Goal: Complete application form

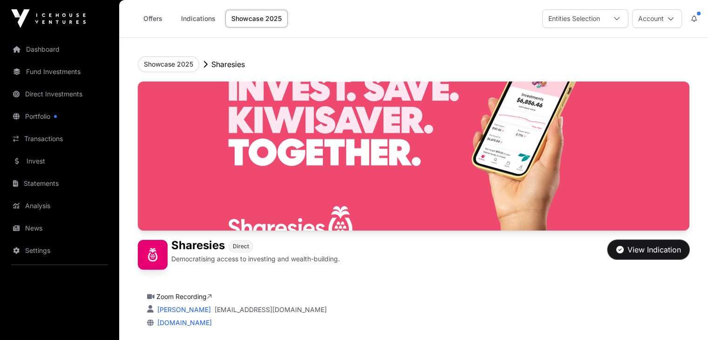
click at [648, 255] on div "View Indication" at bounding box center [648, 249] width 65 height 11
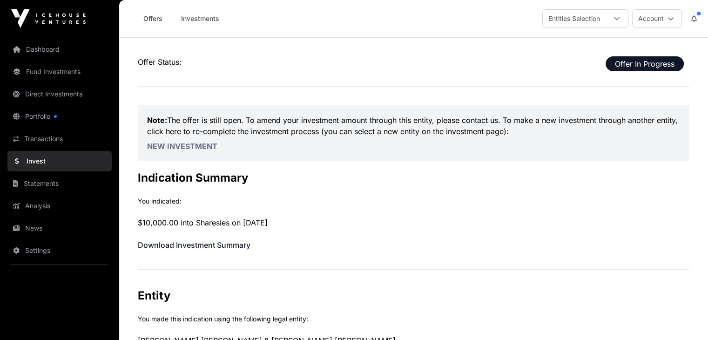
click at [174, 146] on link "New Investment" at bounding box center [182, 145] width 70 height 9
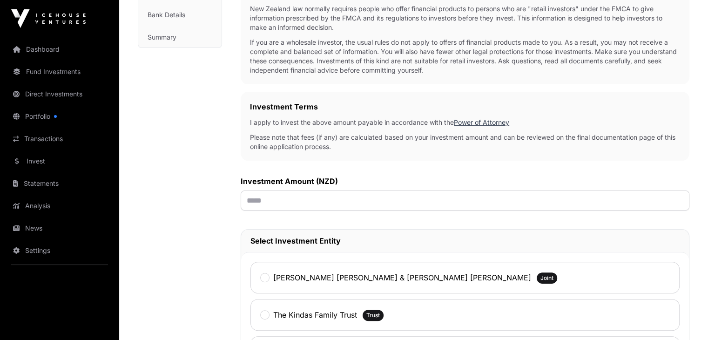
scroll to position [210, 0]
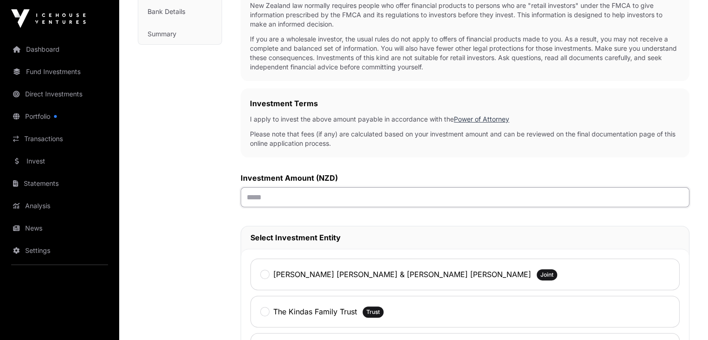
click at [279, 195] on input "text" at bounding box center [464, 197] width 448 height 20
type input "*******"
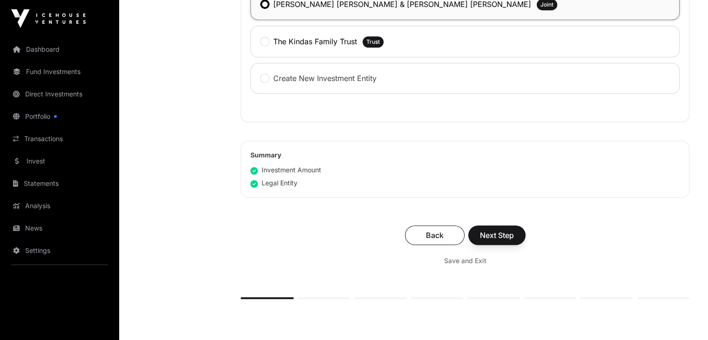
scroll to position [482, 0]
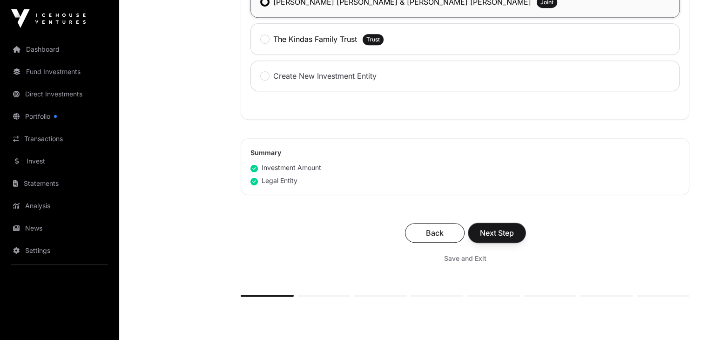
click at [487, 230] on span "Next Step" at bounding box center [497, 232] width 34 height 11
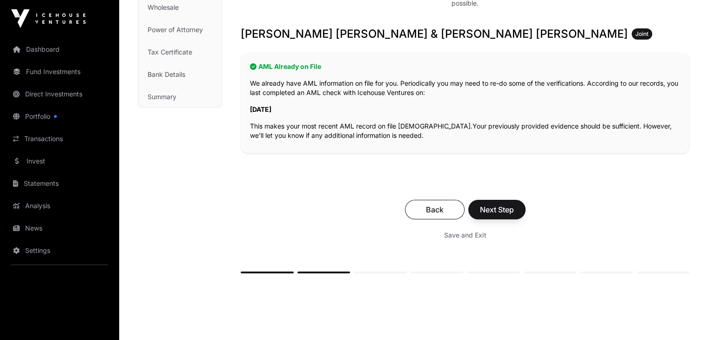
scroll to position [148, 0]
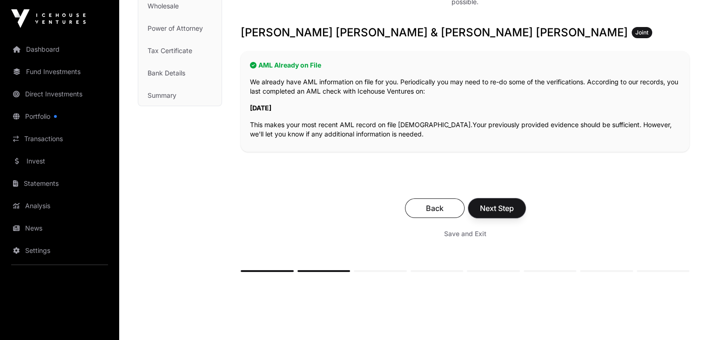
click at [491, 207] on span "Next Step" at bounding box center [497, 207] width 34 height 11
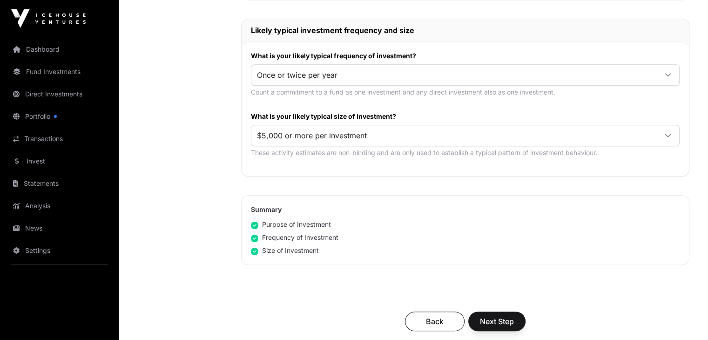
scroll to position [467, 0]
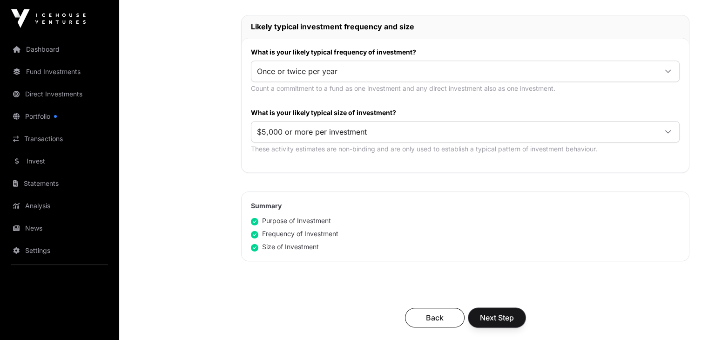
click at [498, 321] on span "Next Step" at bounding box center [497, 317] width 34 height 11
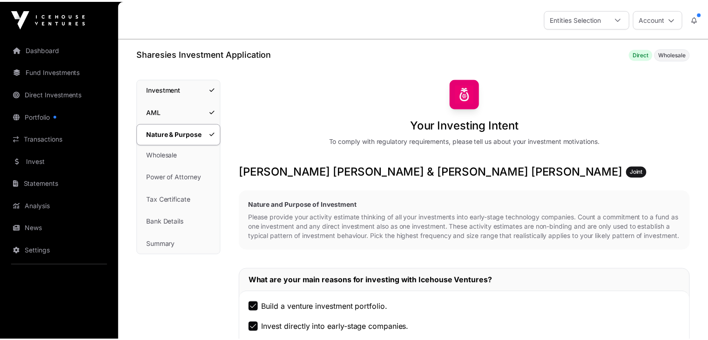
scroll to position [467, 0]
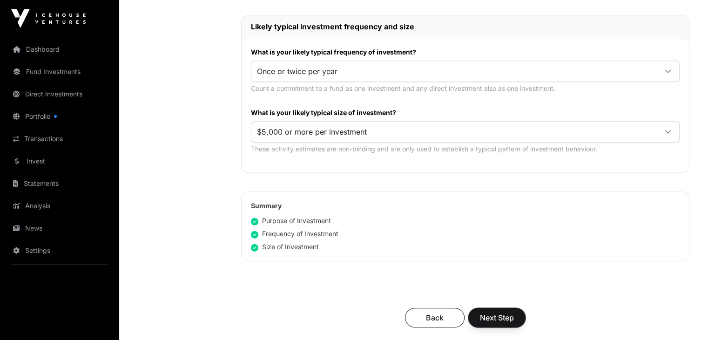
click at [491, 315] on span "Next Step" at bounding box center [497, 317] width 34 height 11
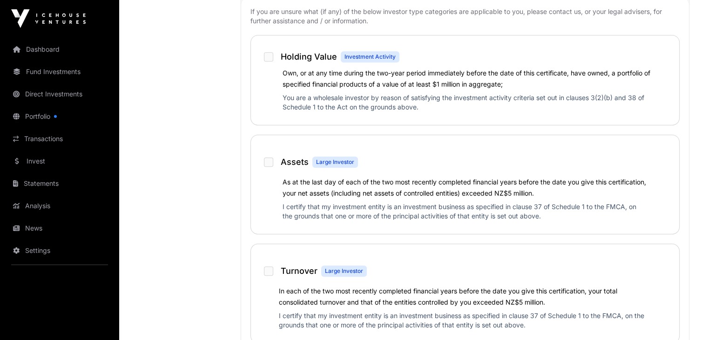
scroll to position [670, 0]
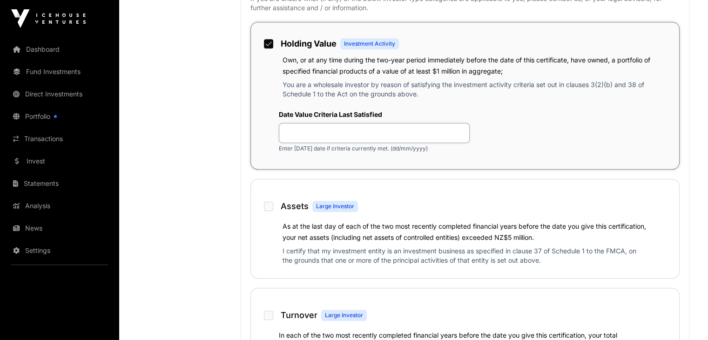
click at [305, 134] on input "text" at bounding box center [374, 133] width 191 height 20
type input "**********"
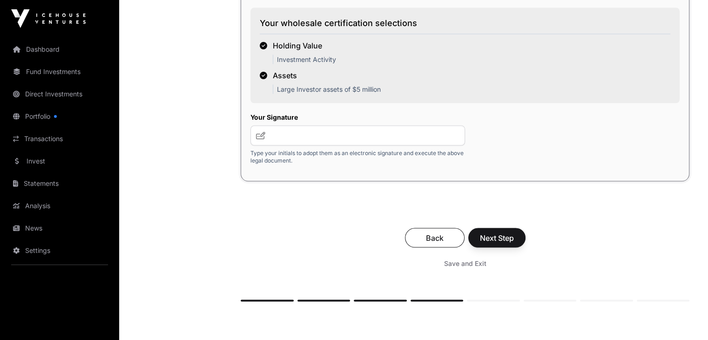
scroll to position [1727, 0]
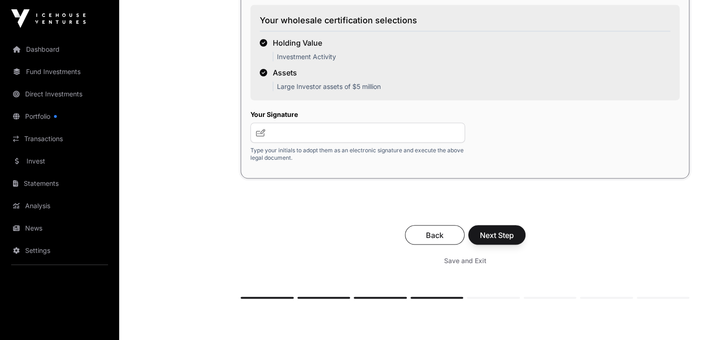
click at [258, 136] on icon at bounding box center [260, 131] width 9 height 7
click at [289, 142] on input "text" at bounding box center [357, 132] width 214 height 20
type input "***"
click at [488, 240] on span "Next Step" at bounding box center [497, 234] width 34 height 11
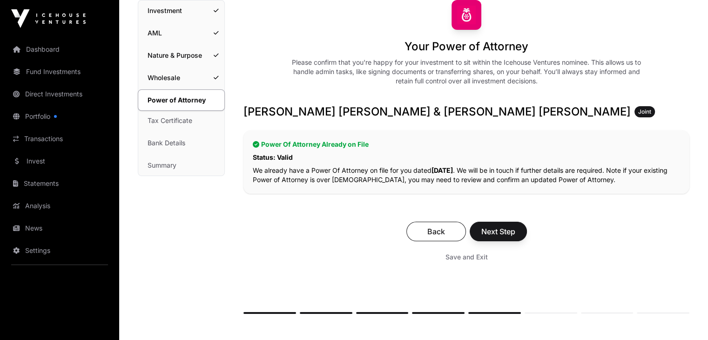
scroll to position [98, 0]
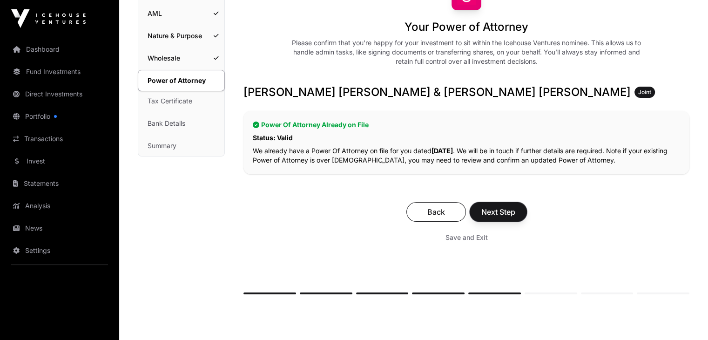
click at [491, 207] on span "Next Step" at bounding box center [498, 211] width 34 height 11
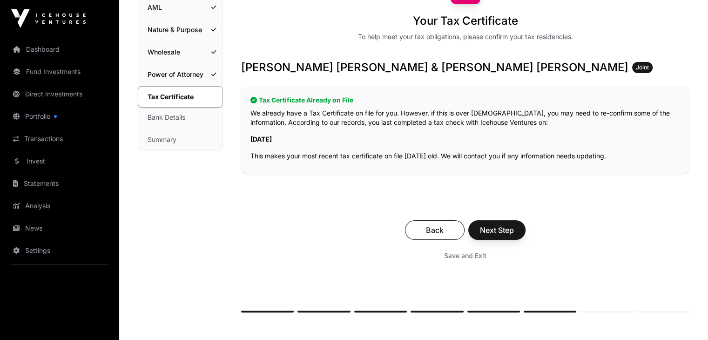
scroll to position [111, 0]
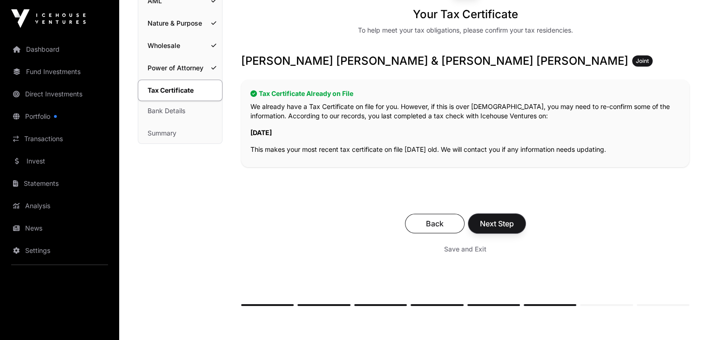
click at [496, 221] on span "Next Step" at bounding box center [497, 223] width 34 height 11
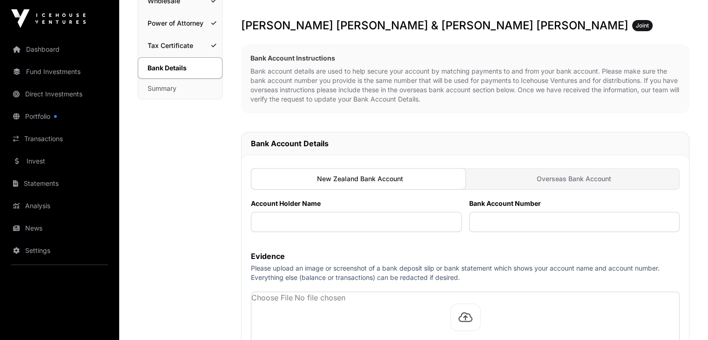
scroll to position [156, 0]
click at [286, 222] on input "text" at bounding box center [356, 221] width 211 height 20
type input "**********"
click at [493, 222] on input "text" at bounding box center [574, 221] width 211 height 20
click at [501, 219] on input "**********" at bounding box center [574, 221] width 211 height 20
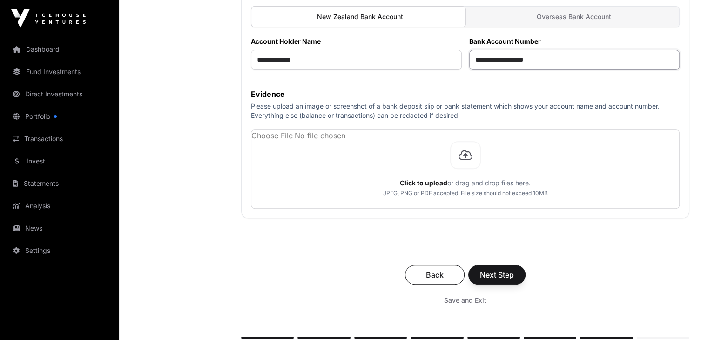
scroll to position [321, 0]
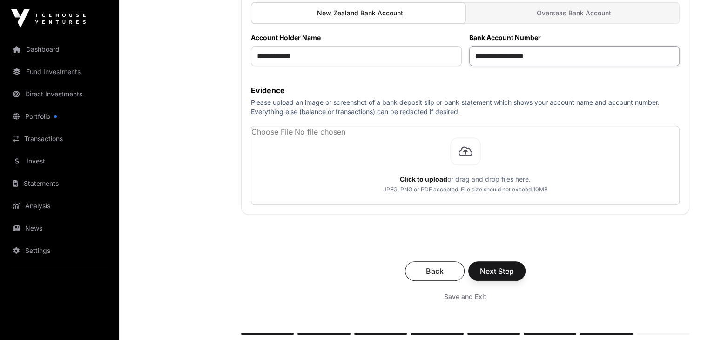
type input "**********"
click at [490, 269] on span "Next Step" at bounding box center [497, 270] width 34 height 11
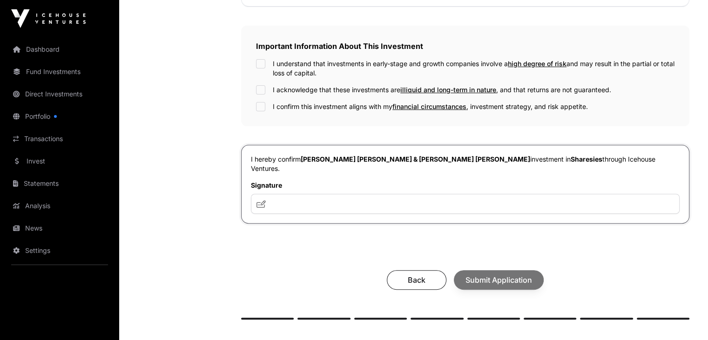
scroll to position [293, 0]
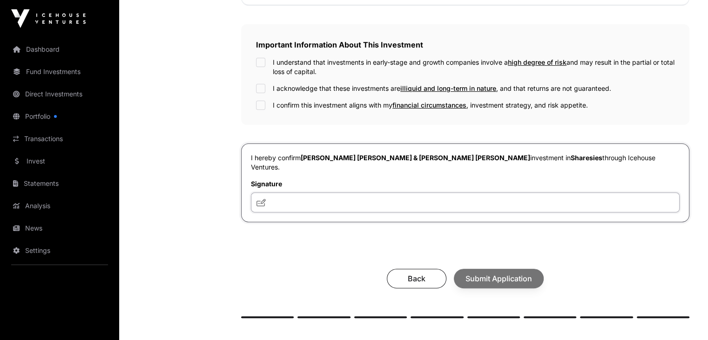
click at [286, 192] on input "text" at bounding box center [465, 202] width 428 height 20
type input "**********"
click at [260, 82] on div "I understand that investments in early-stage and growth companies involve a hig…" at bounding box center [465, 84] width 418 height 52
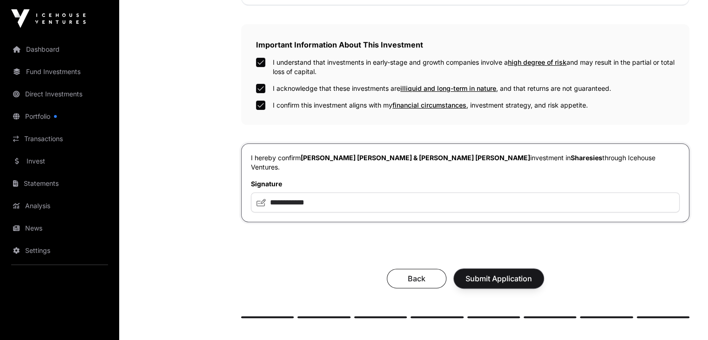
click at [500, 273] on span "Submit Application" at bounding box center [498, 278] width 67 height 11
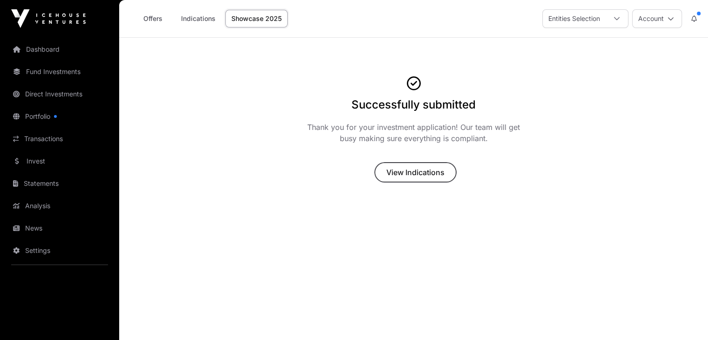
click at [408, 171] on span "View Indications" at bounding box center [415, 172] width 58 height 11
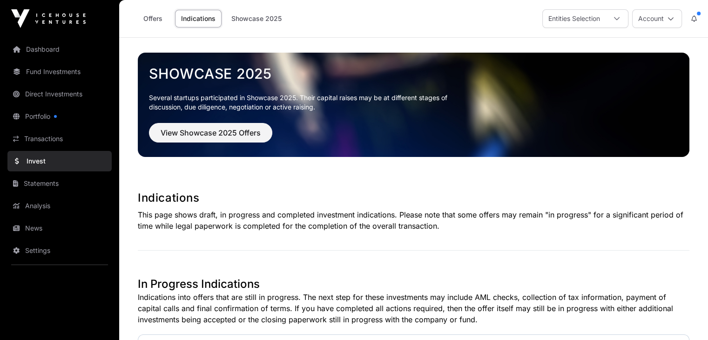
click at [618, 20] on icon at bounding box center [616, 18] width 7 height 7
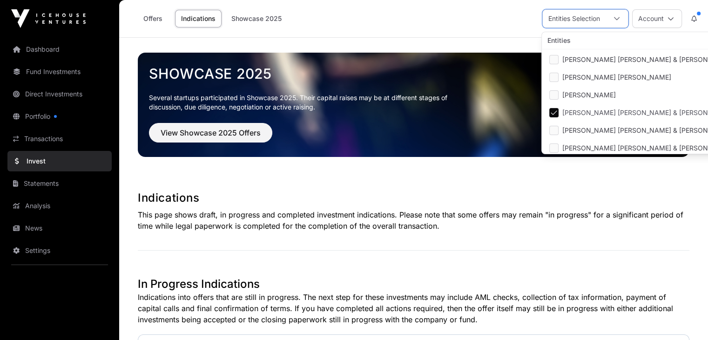
click at [402, 25] on div "Offers Indications Showcase 2025 Entities Selection Account" at bounding box center [413, 18] width 577 height 37
